Goal: Use online tool/utility: Use online tool/utility

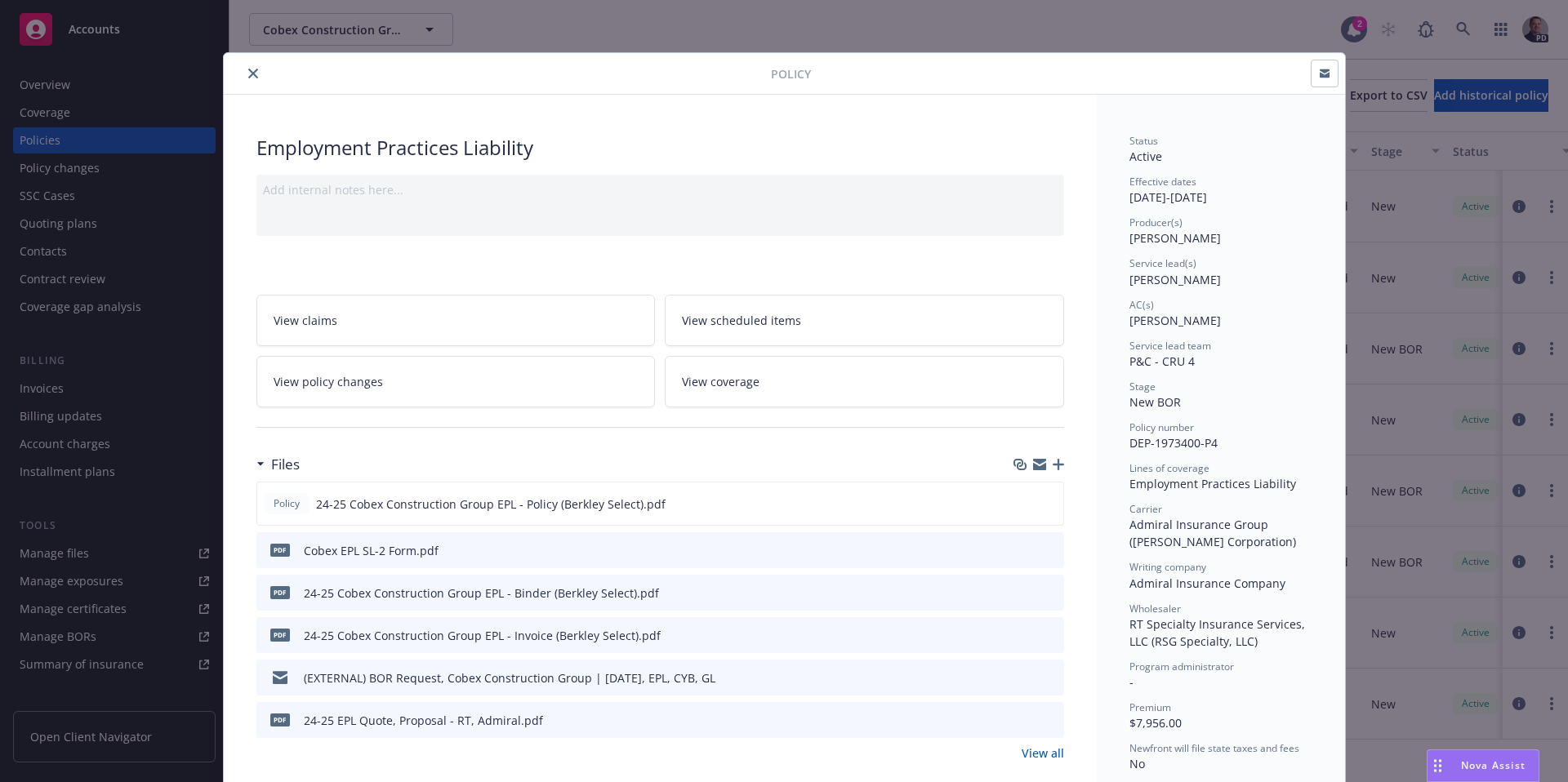
click at [248, 78] on icon "close" at bounding box center [253, 73] width 10 height 10
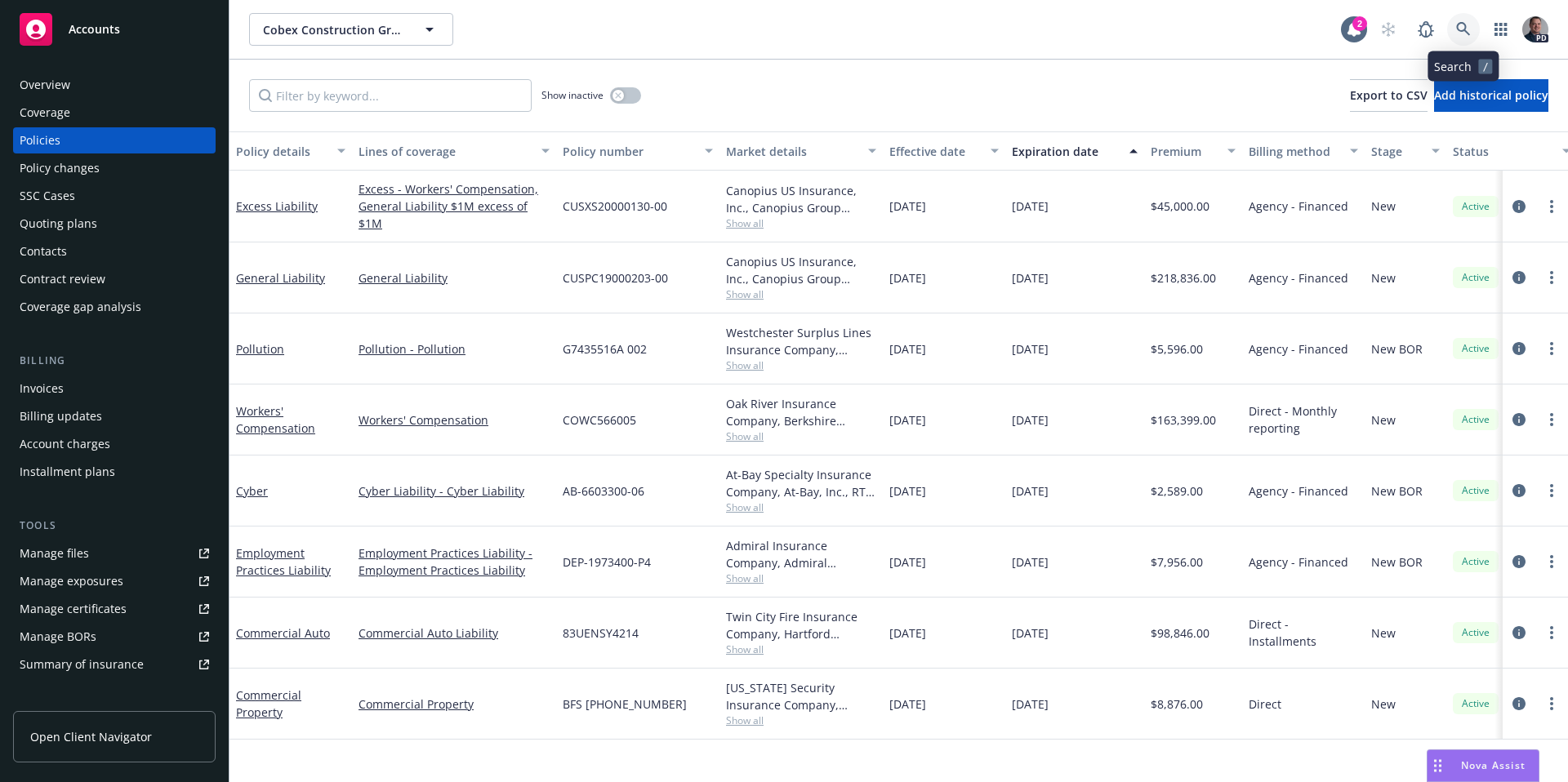
click at [1465, 30] on icon at bounding box center [1463, 28] width 14 height 14
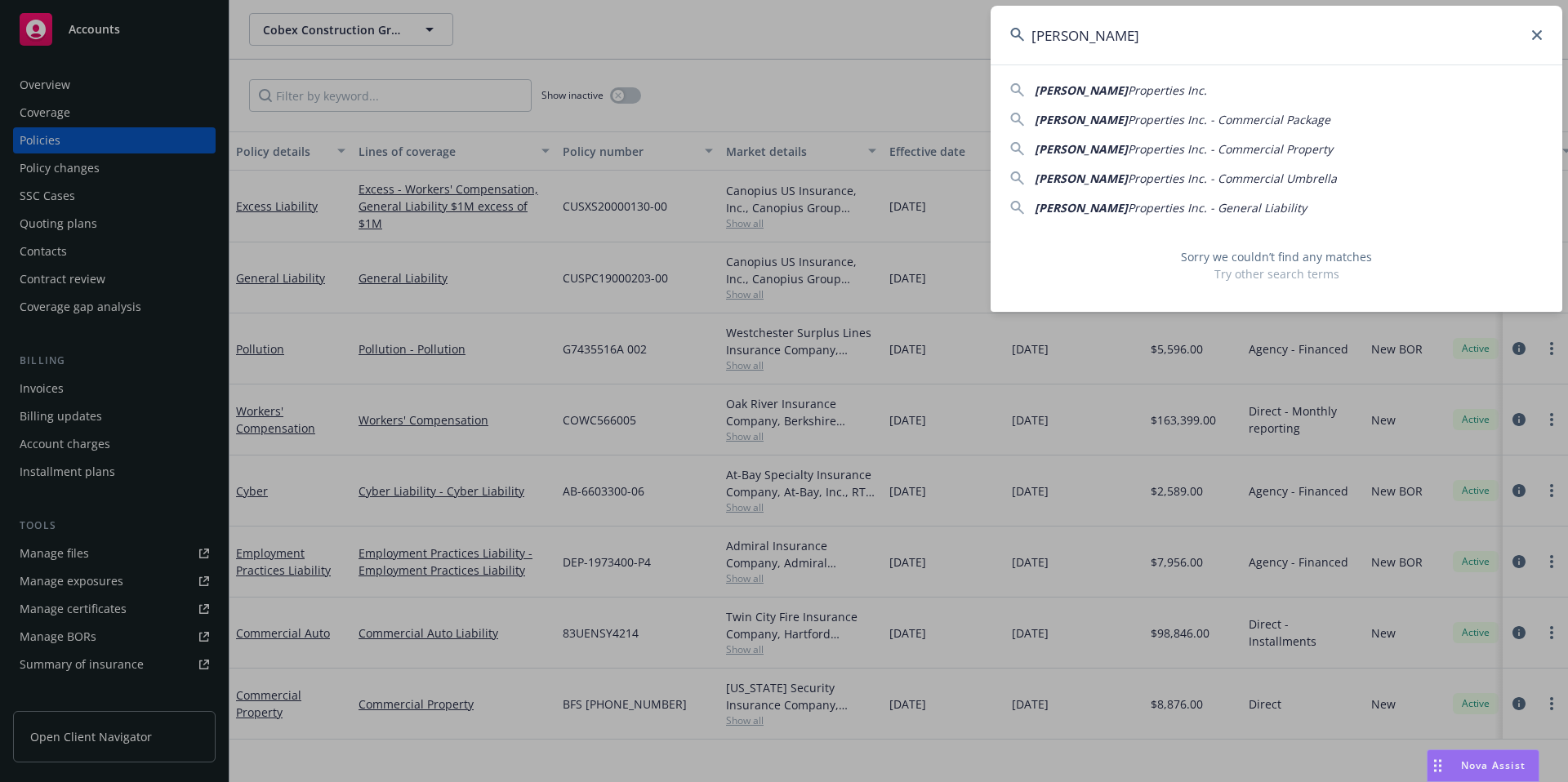
click at [1128, 90] on span "Properties Inc." at bounding box center [1168, 90] width 80 height 16
type input "Ari K Properties Inc."
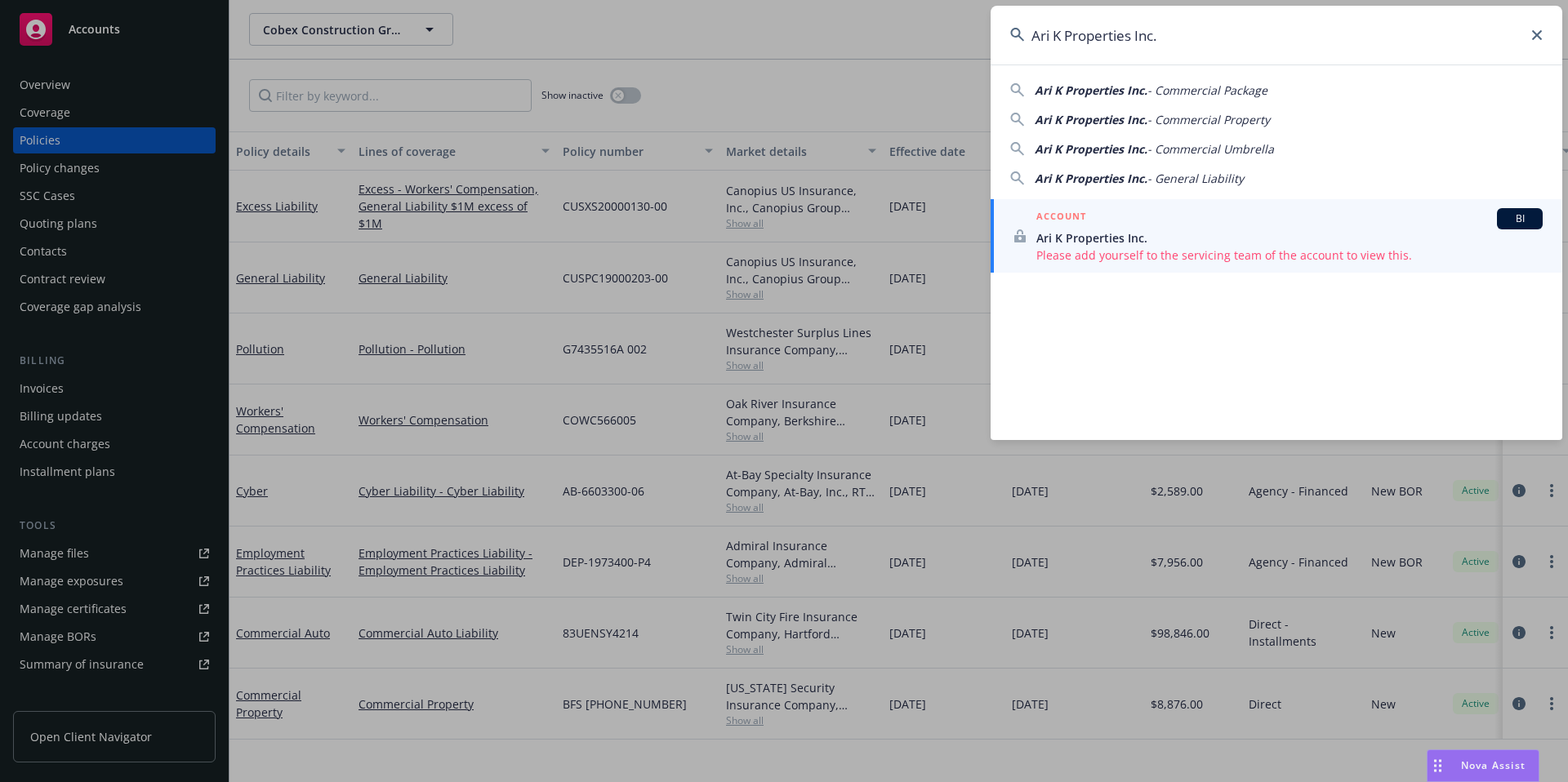
click at [1145, 218] on div "ACCOUNT BI" at bounding box center [1290, 218] width 506 height 21
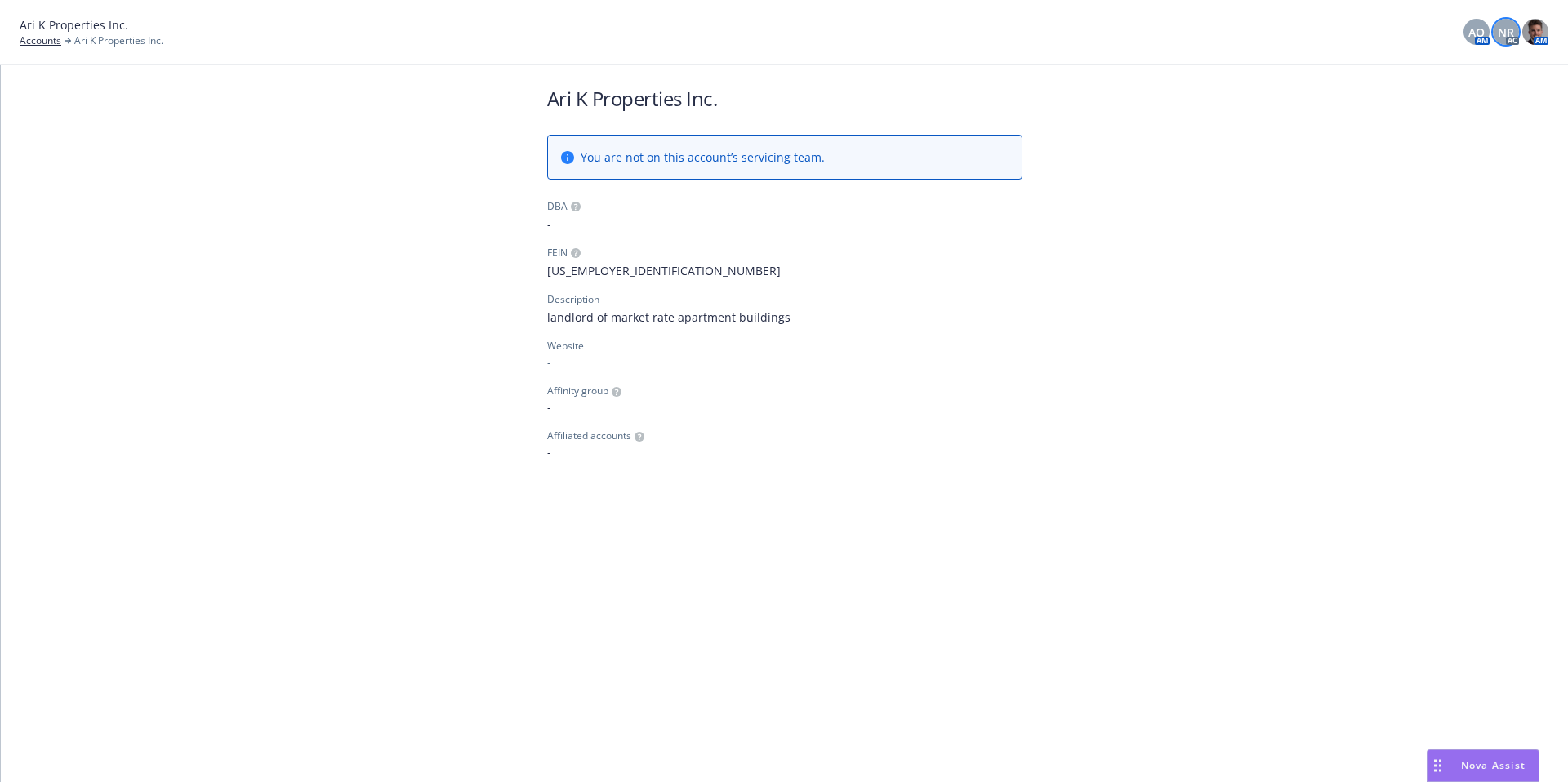
click at [1511, 27] on span "NR" at bounding box center [1507, 32] width 16 height 17
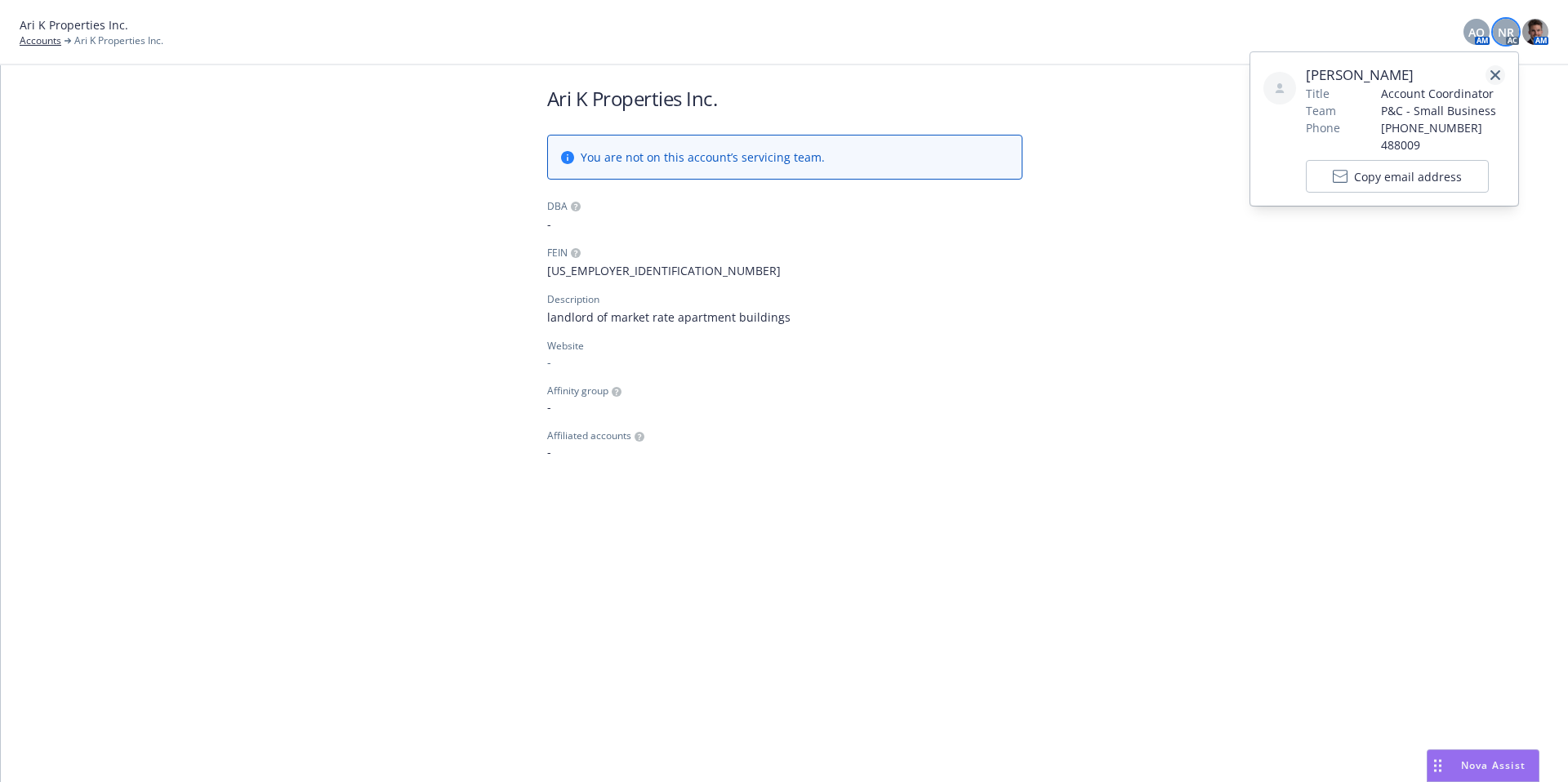
click at [1492, 72] on icon "close" at bounding box center [1496, 75] width 10 height 10
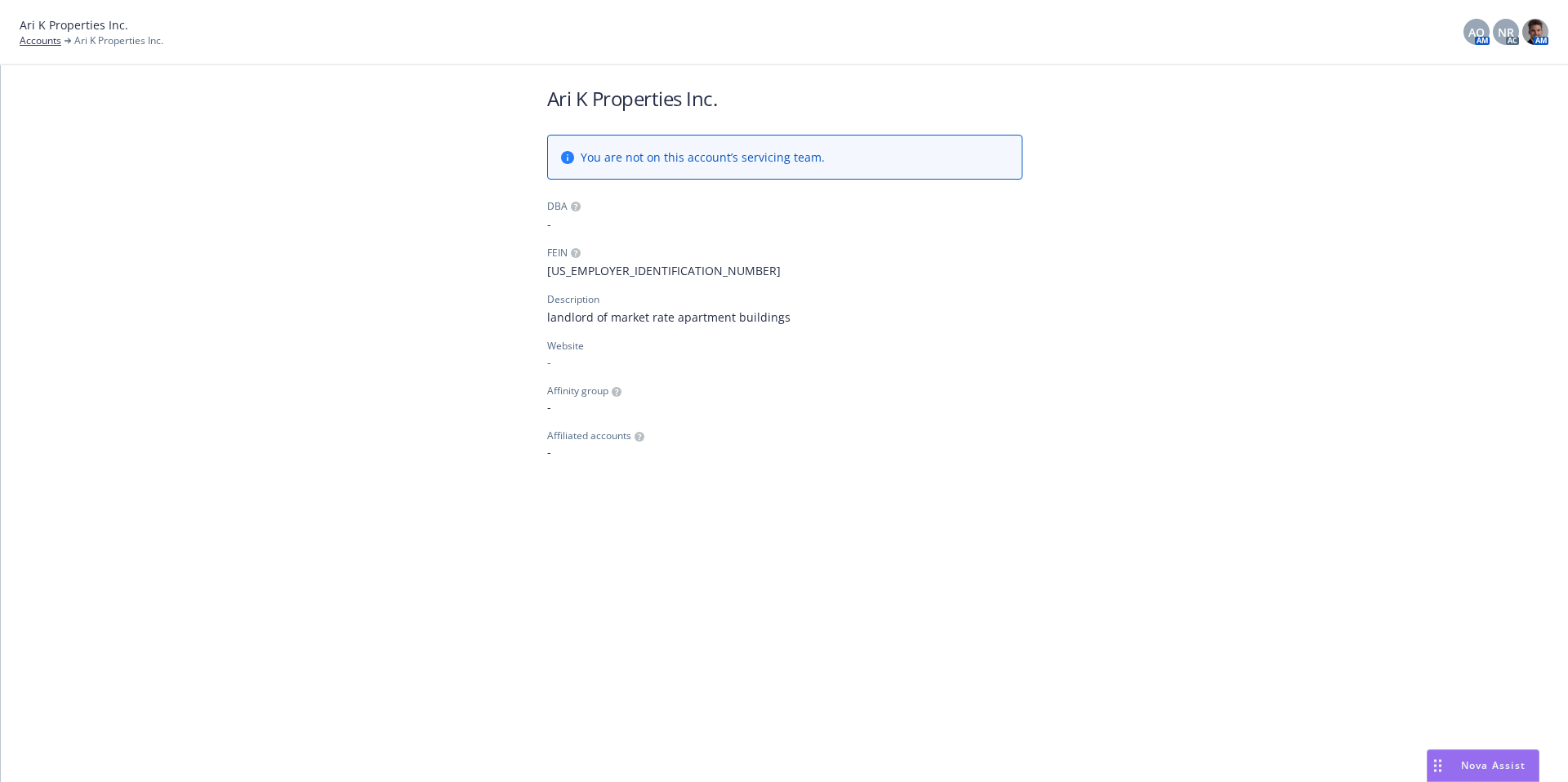
click at [1472, 774] on div "Nova Assist" at bounding box center [1483, 766] width 111 height 31
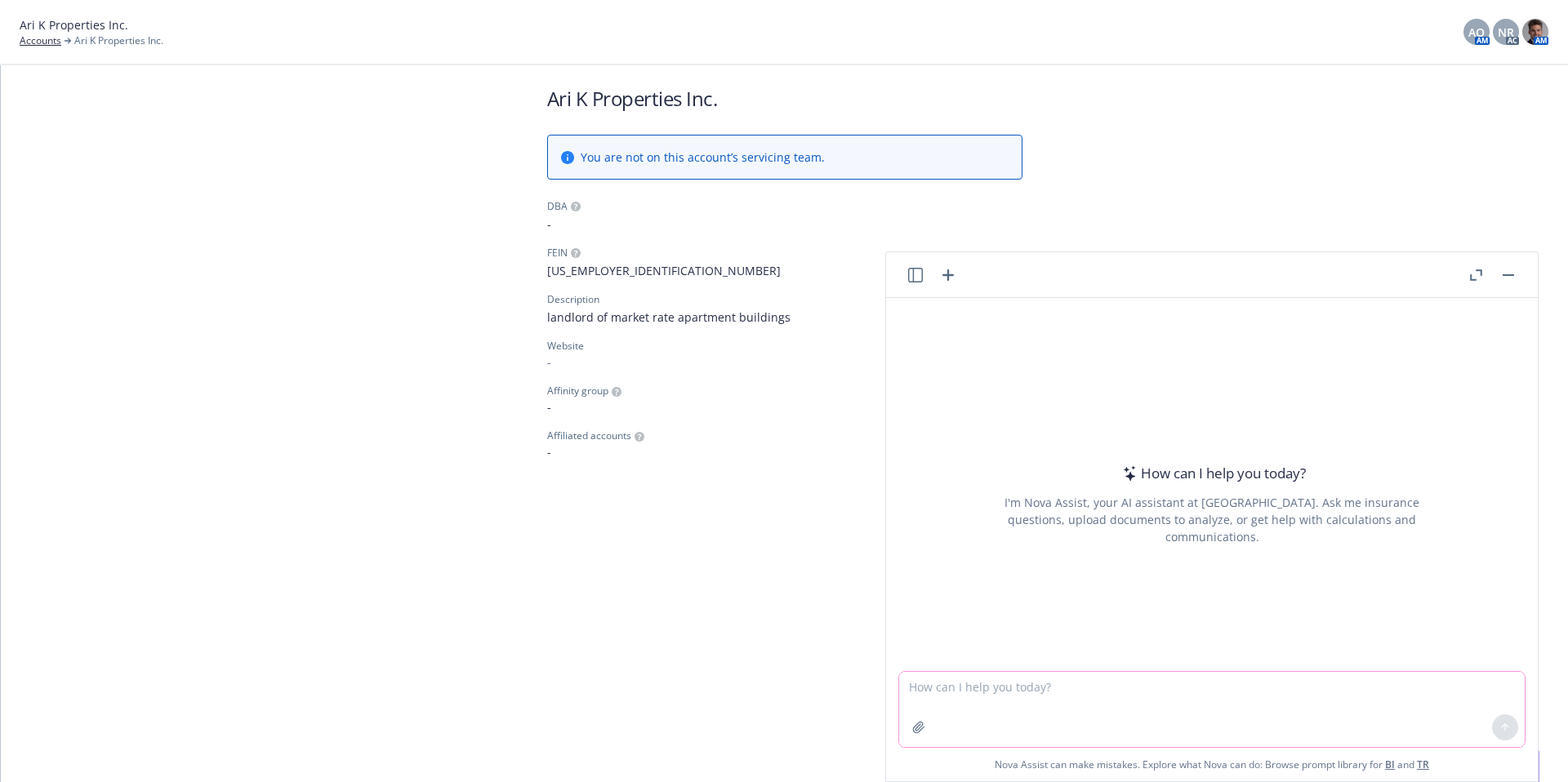
click at [1071, 683] on textarea at bounding box center [1212, 710] width 626 height 75
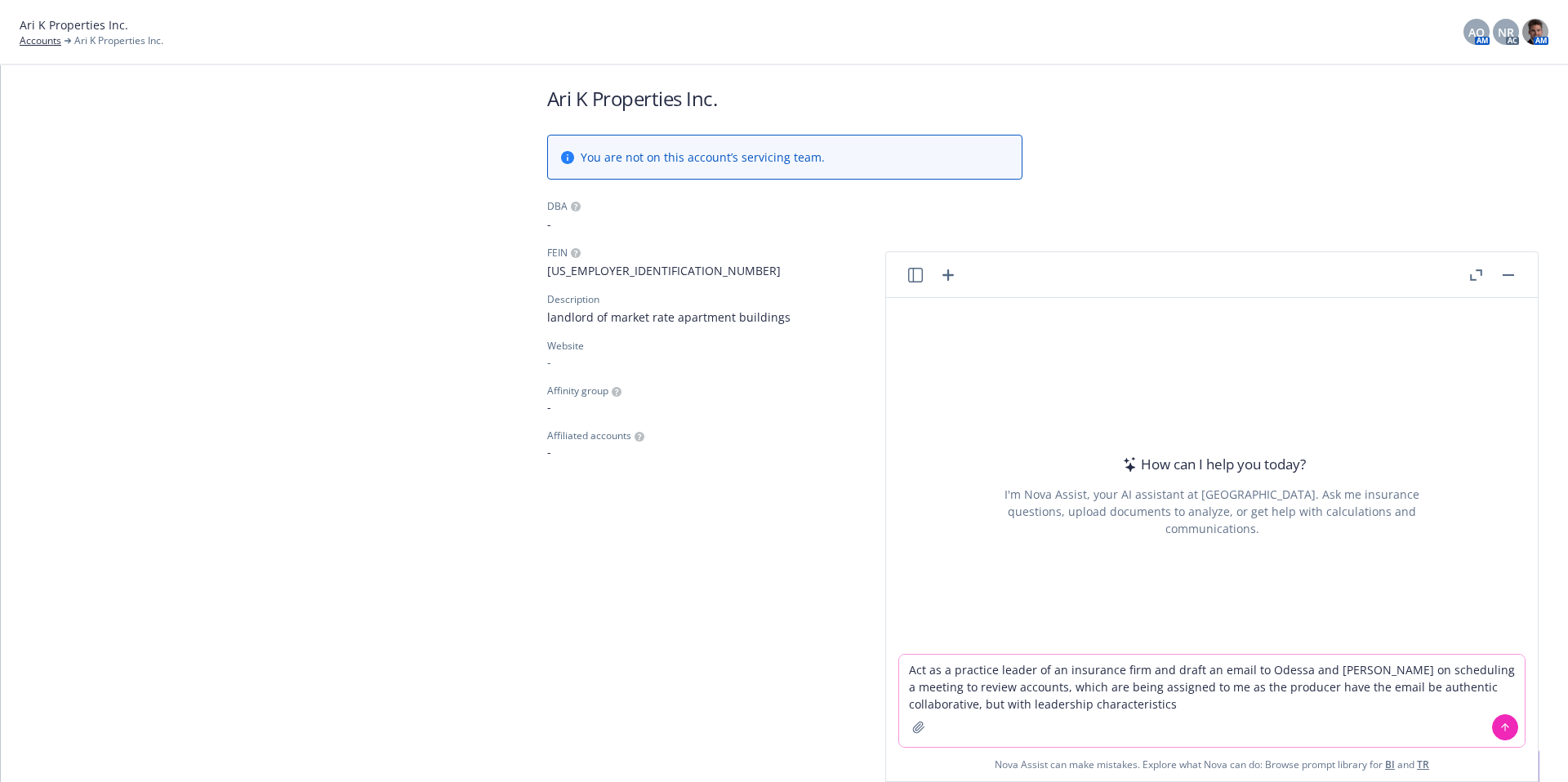
type textarea "Act as a practice leader of an insurance firm and draft an email to Odessa and …"
click at [1499, 719] on button at bounding box center [1505, 727] width 27 height 27
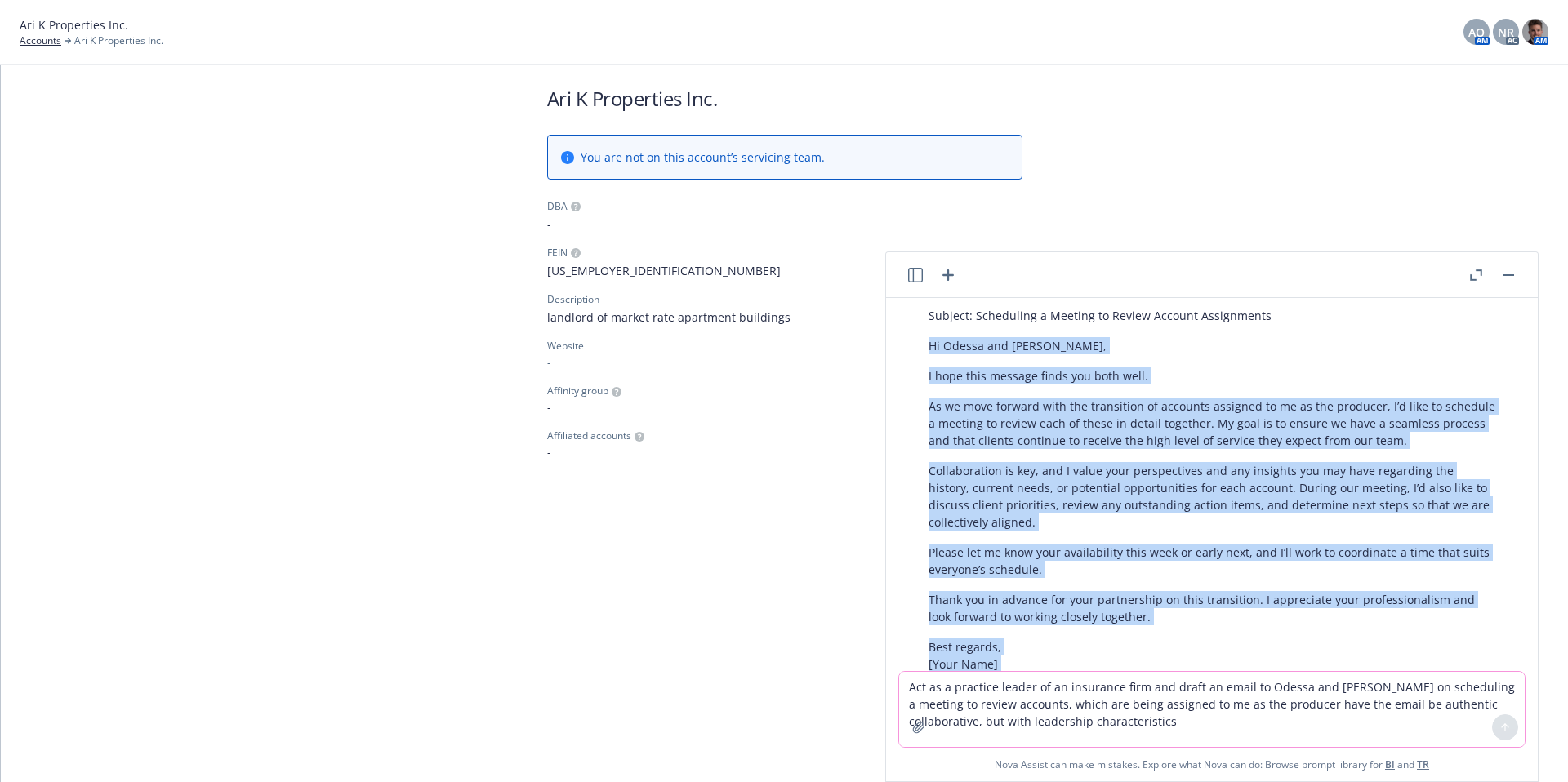
scroll to position [234, 0]
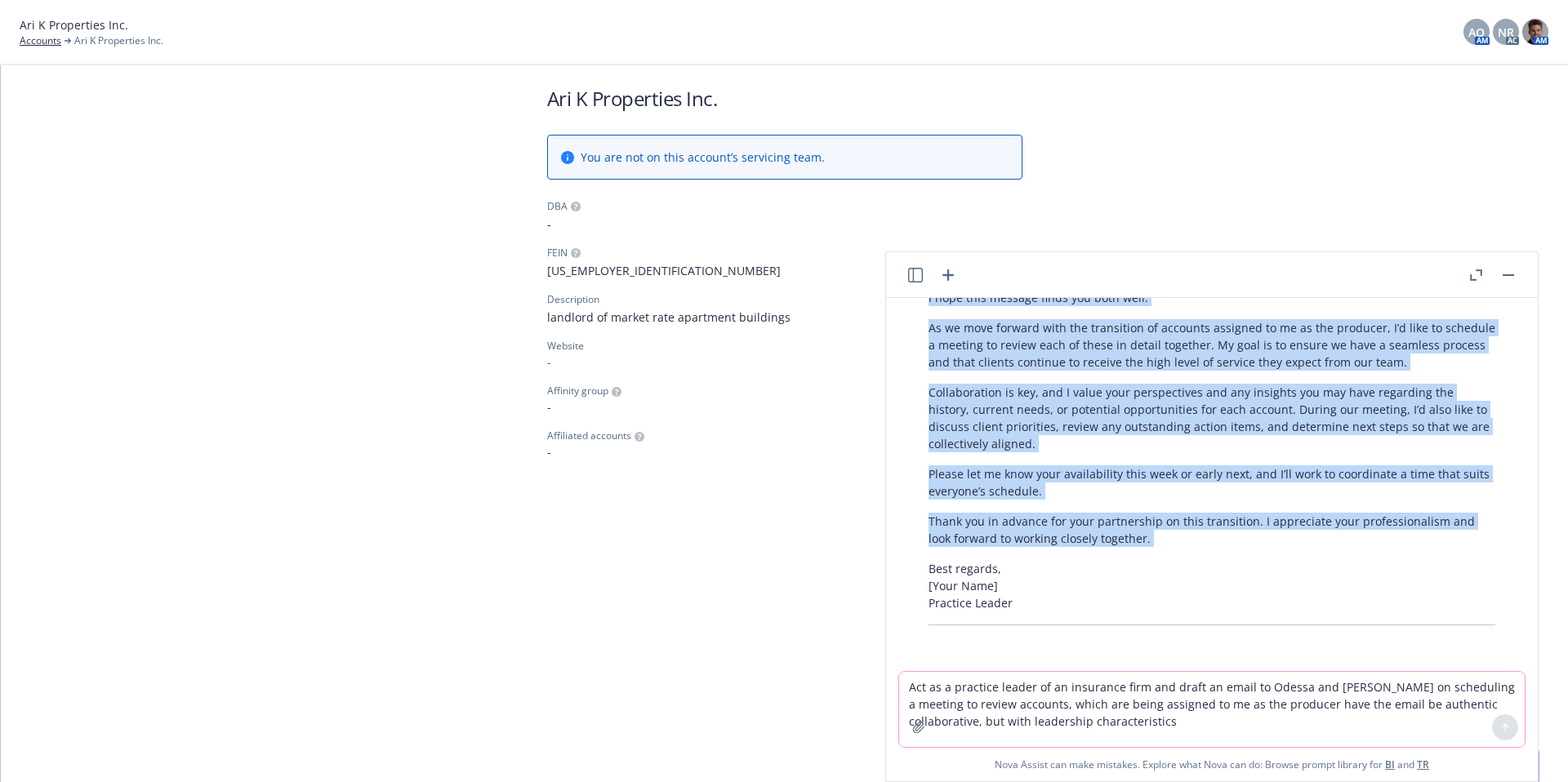
drag, startPoint x: 930, startPoint y: 372, endPoint x: 1280, endPoint y: 556, distance: 395.4
click at [1280, 556] on div "Certainly! Here’s a draft for your email: Subject: Scheduling a Meeting to Revi…" at bounding box center [1212, 405] width 600 height 454
copy div "Hi Odessa and Nolan, I hope this message finds you both well. As we move forwar…"
